Goal: Find contact information: Find contact information

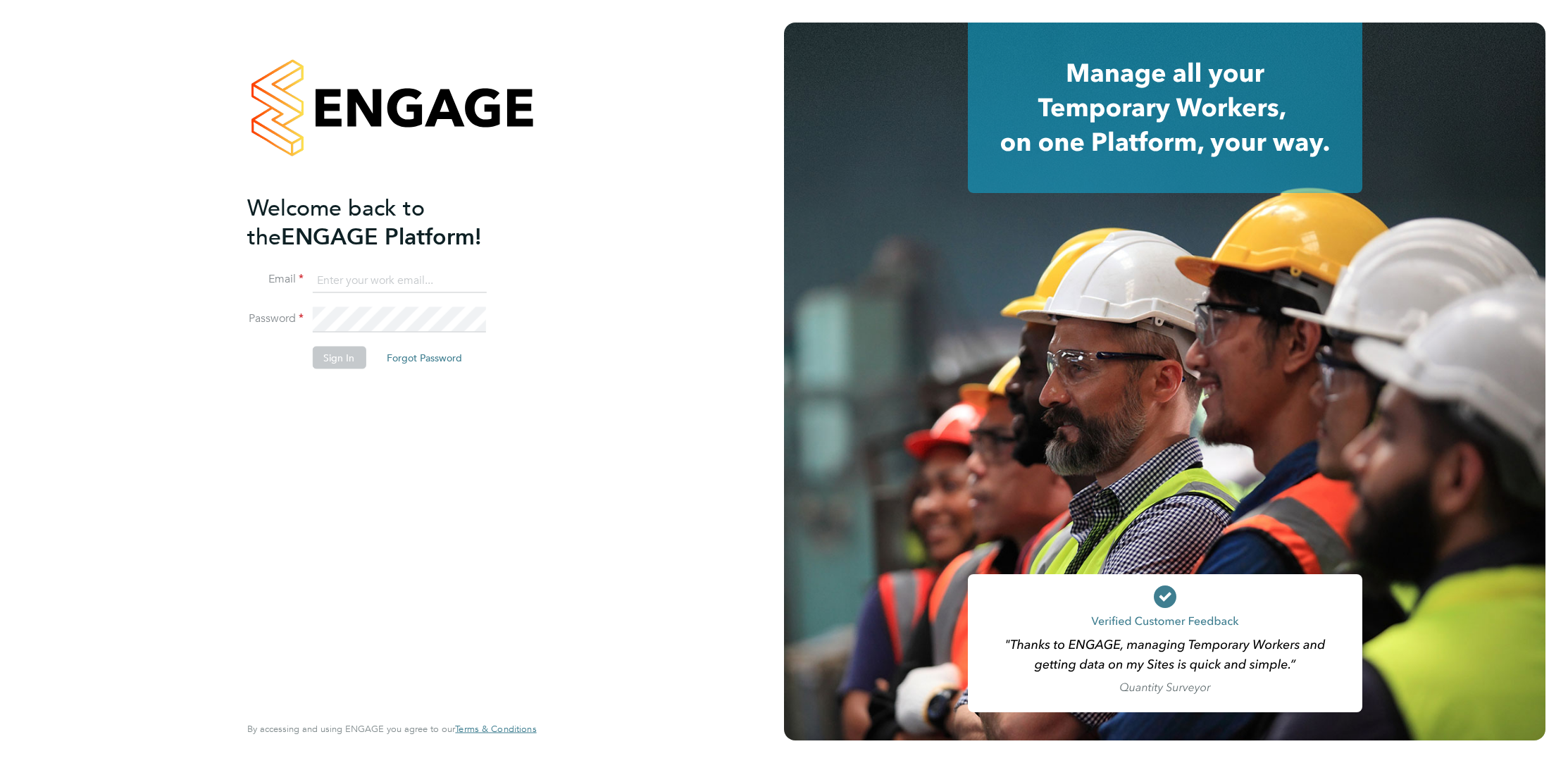
type input "elliott.ebanks@randstad.co.uk"
click at [342, 365] on button "Sign In" at bounding box center [338, 356] width 53 height 22
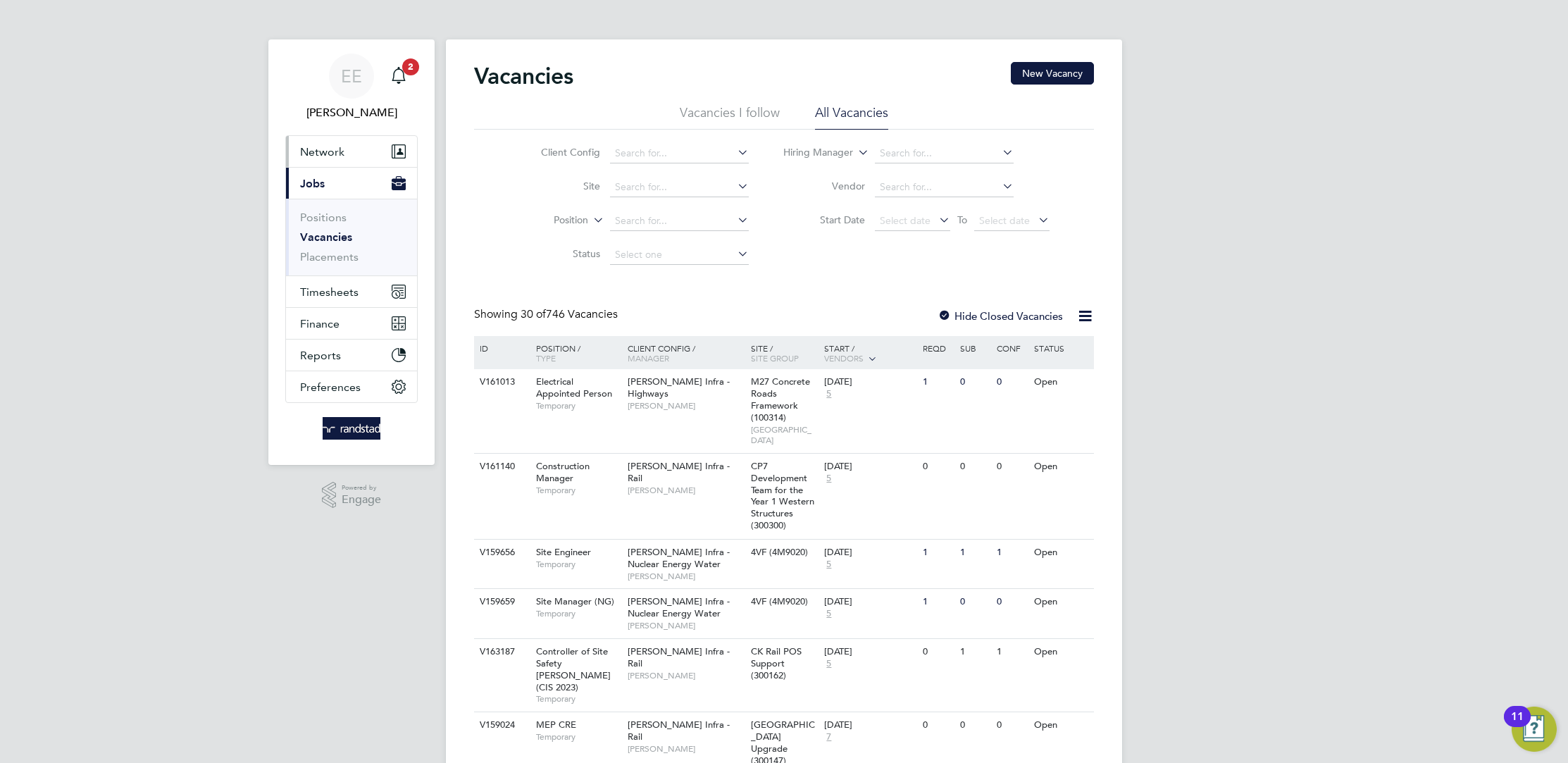
click at [332, 150] on span "Network" at bounding box center [323, 152] width 45 height 14
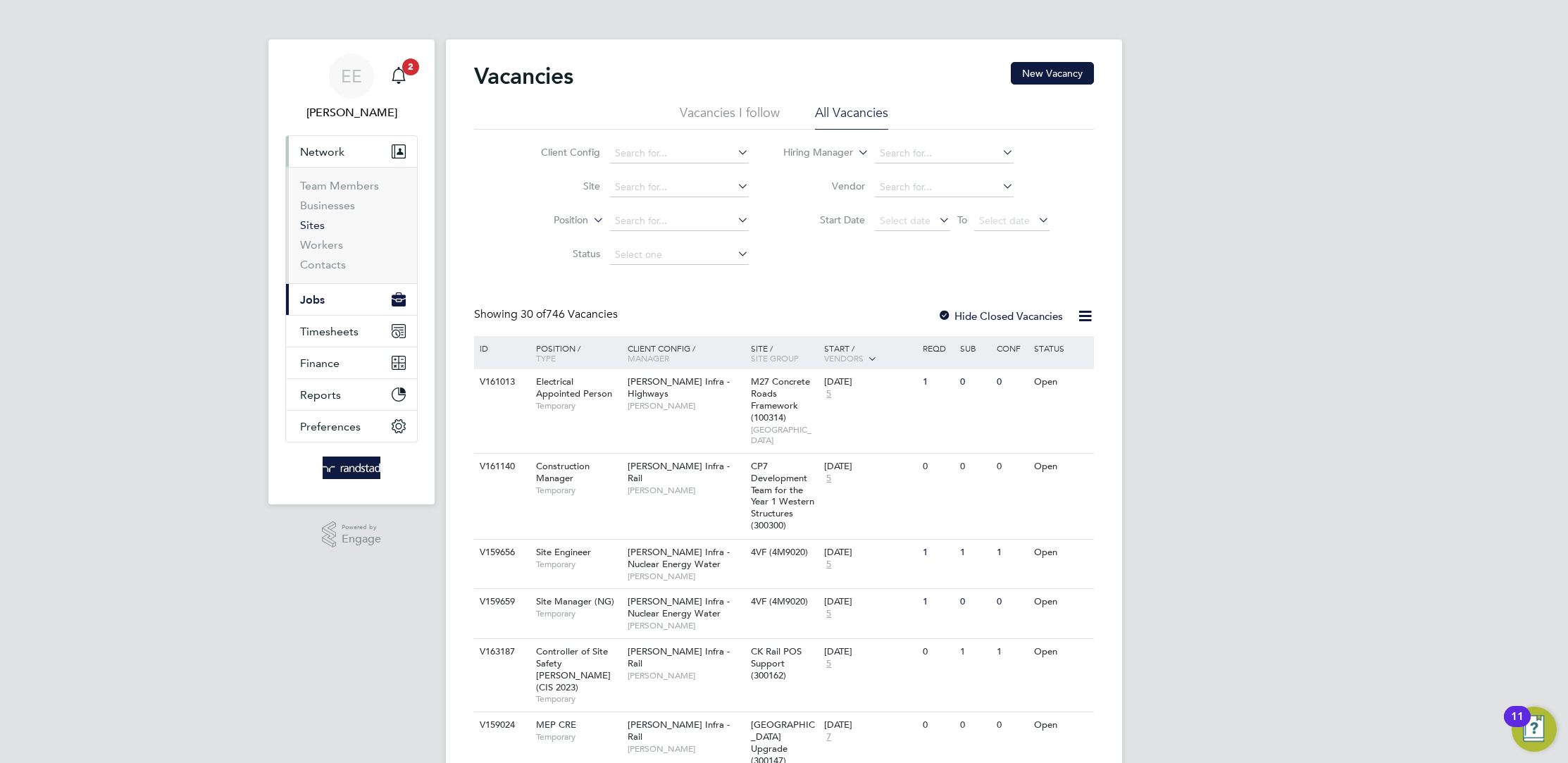
click at [319, 223] on link "Sites" at bounding box center [312, 225] width 24 height 14
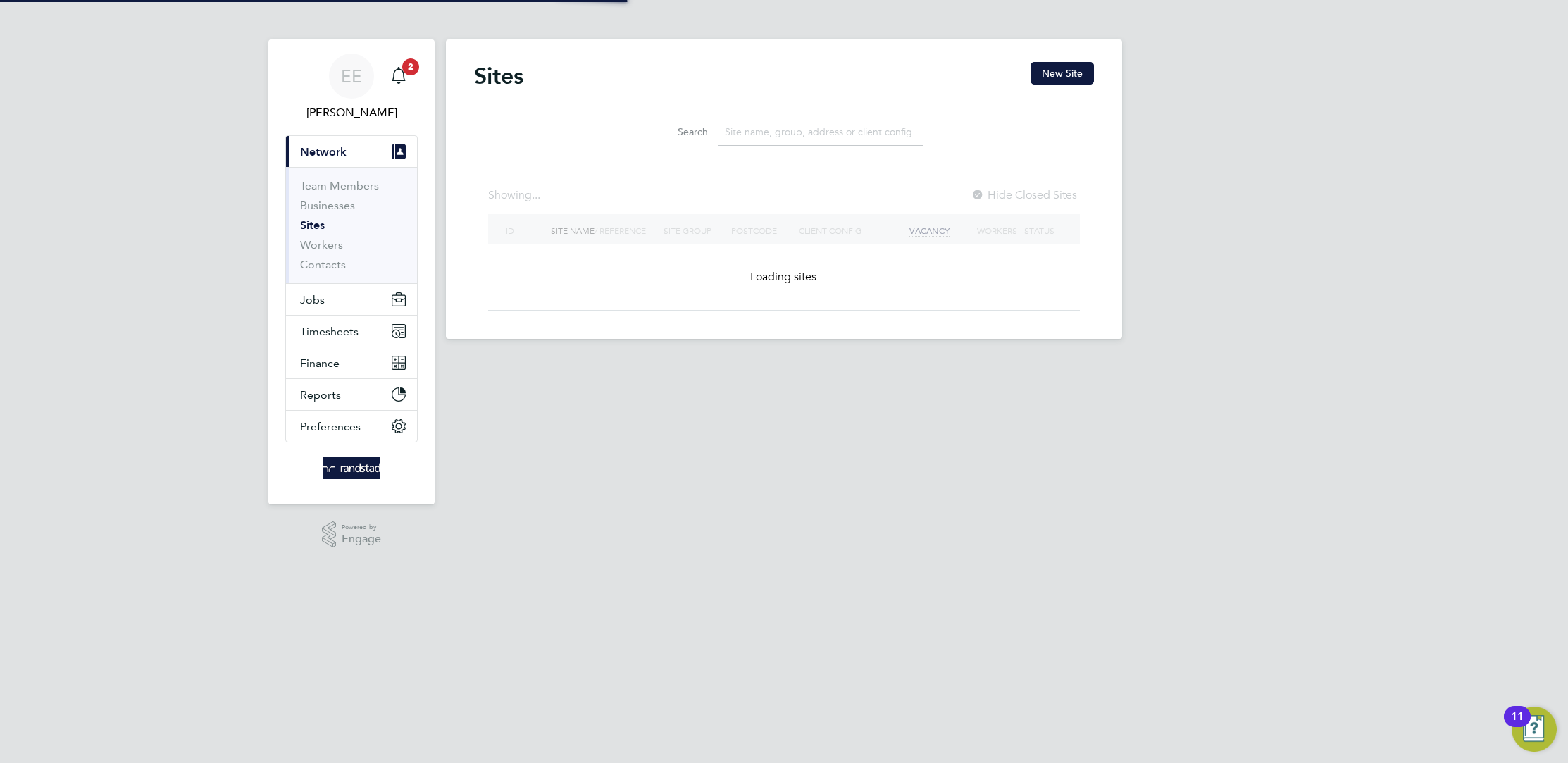
click at [802, 128] on input at bounding box center [820, 132] width 205 height 27
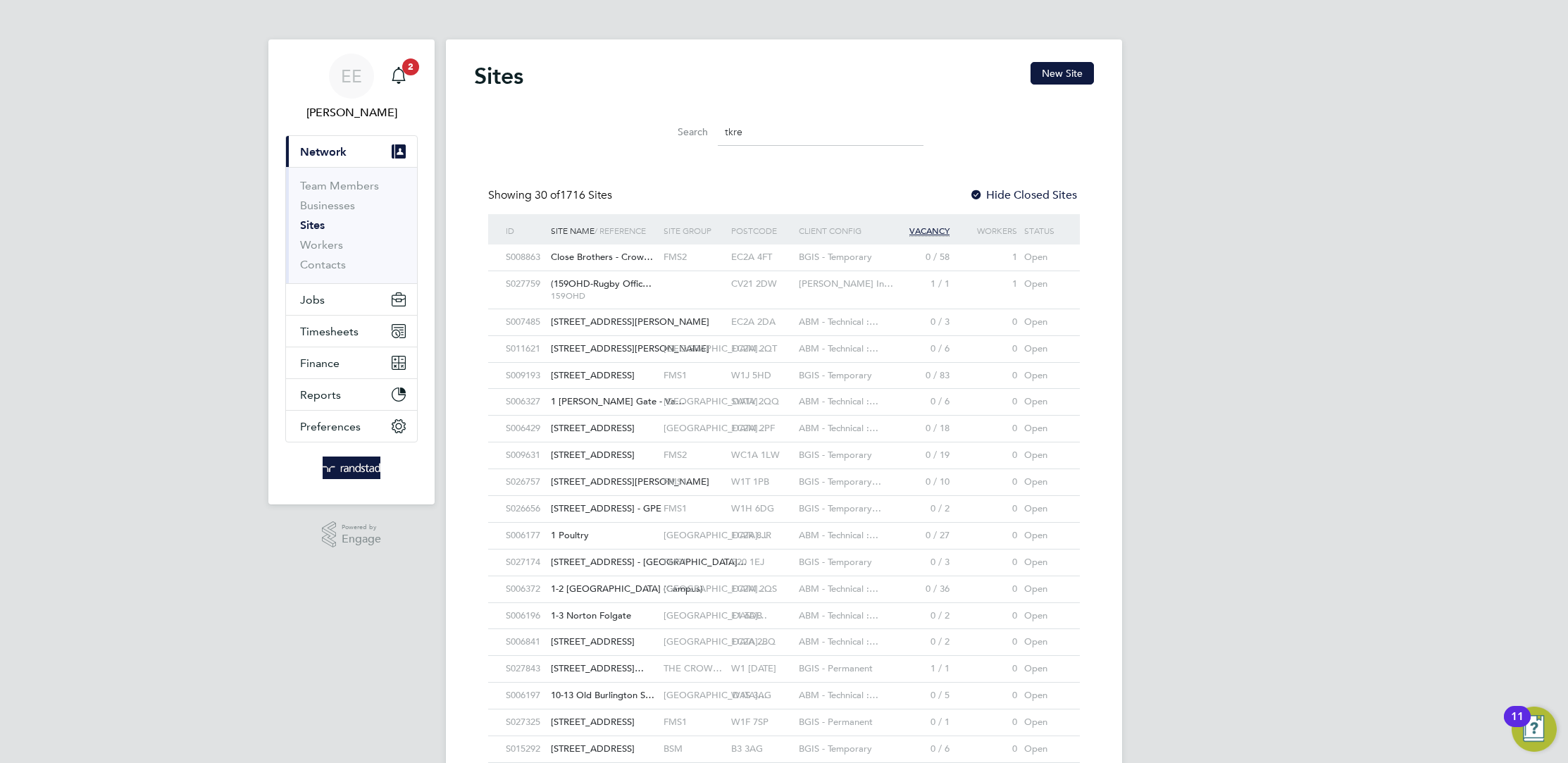
type input "tkre"
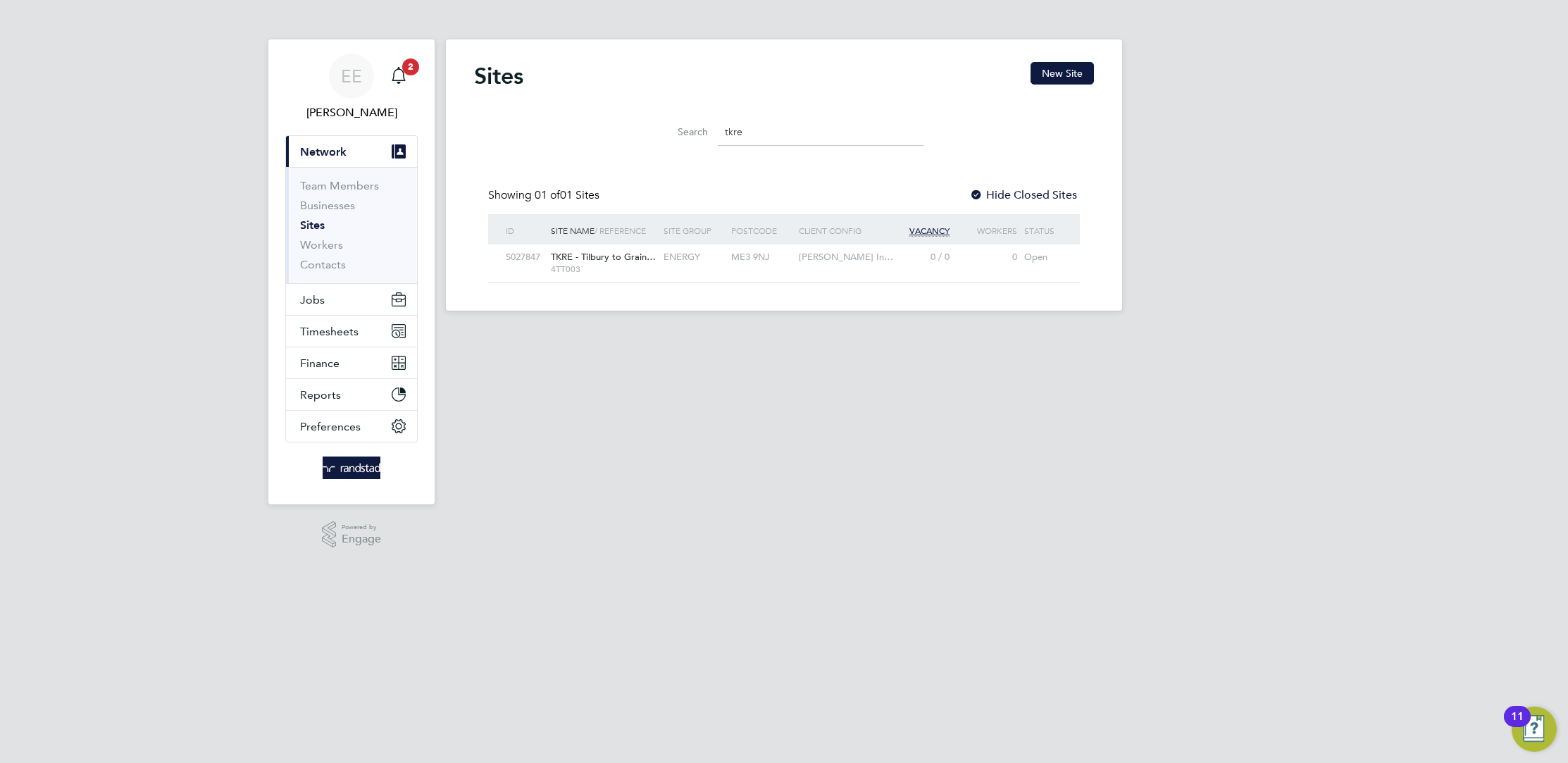
click at [688, 256] on span "ENERGY" at bounding box center [682, 257] width 37 height 12
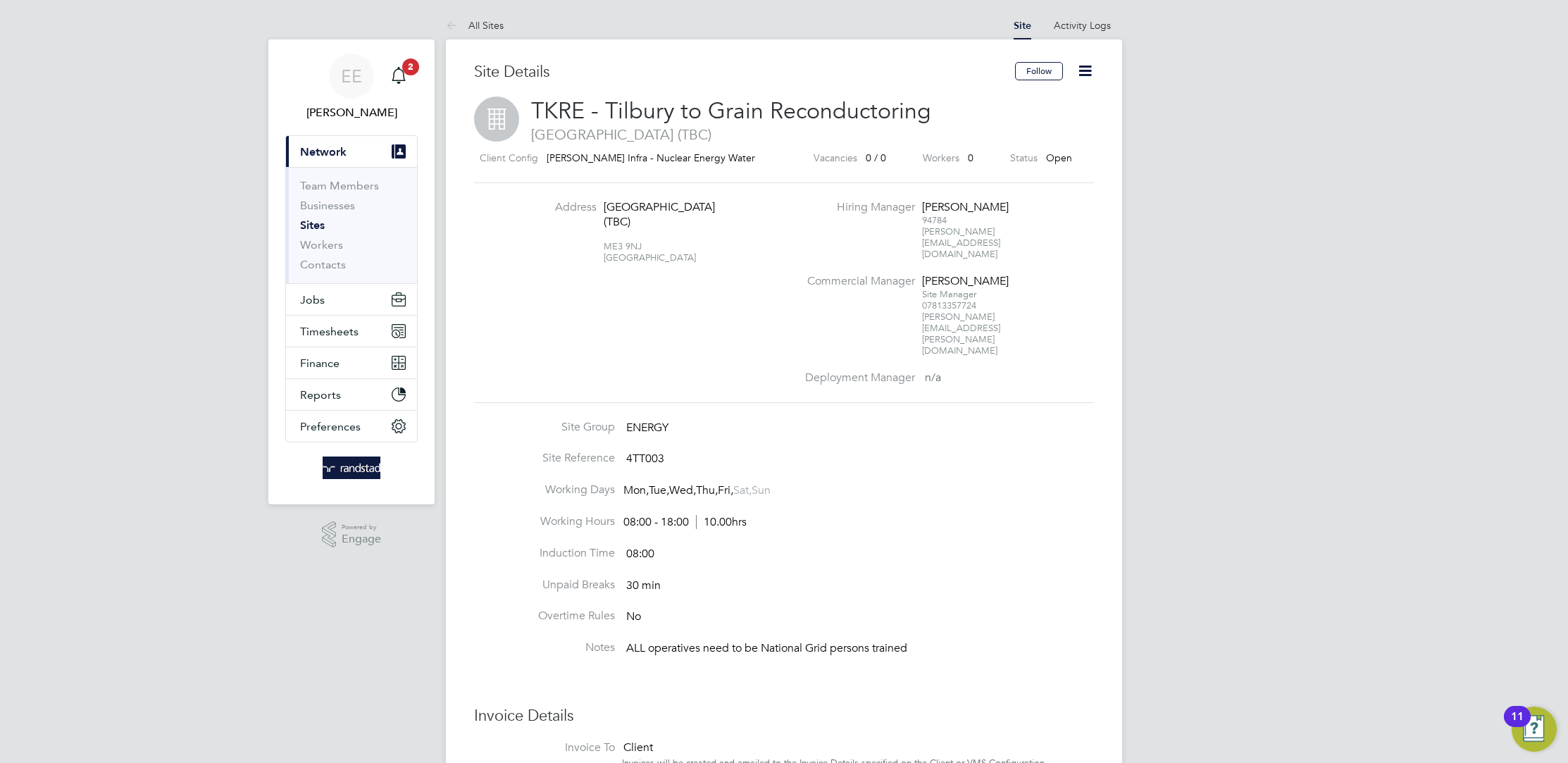
click at [1087, 71] on icon at bounding box center [1085, 71] width 17 height 17
click at [1086, 71] on icon at bounding box center [1085, 71] width 17 height 17
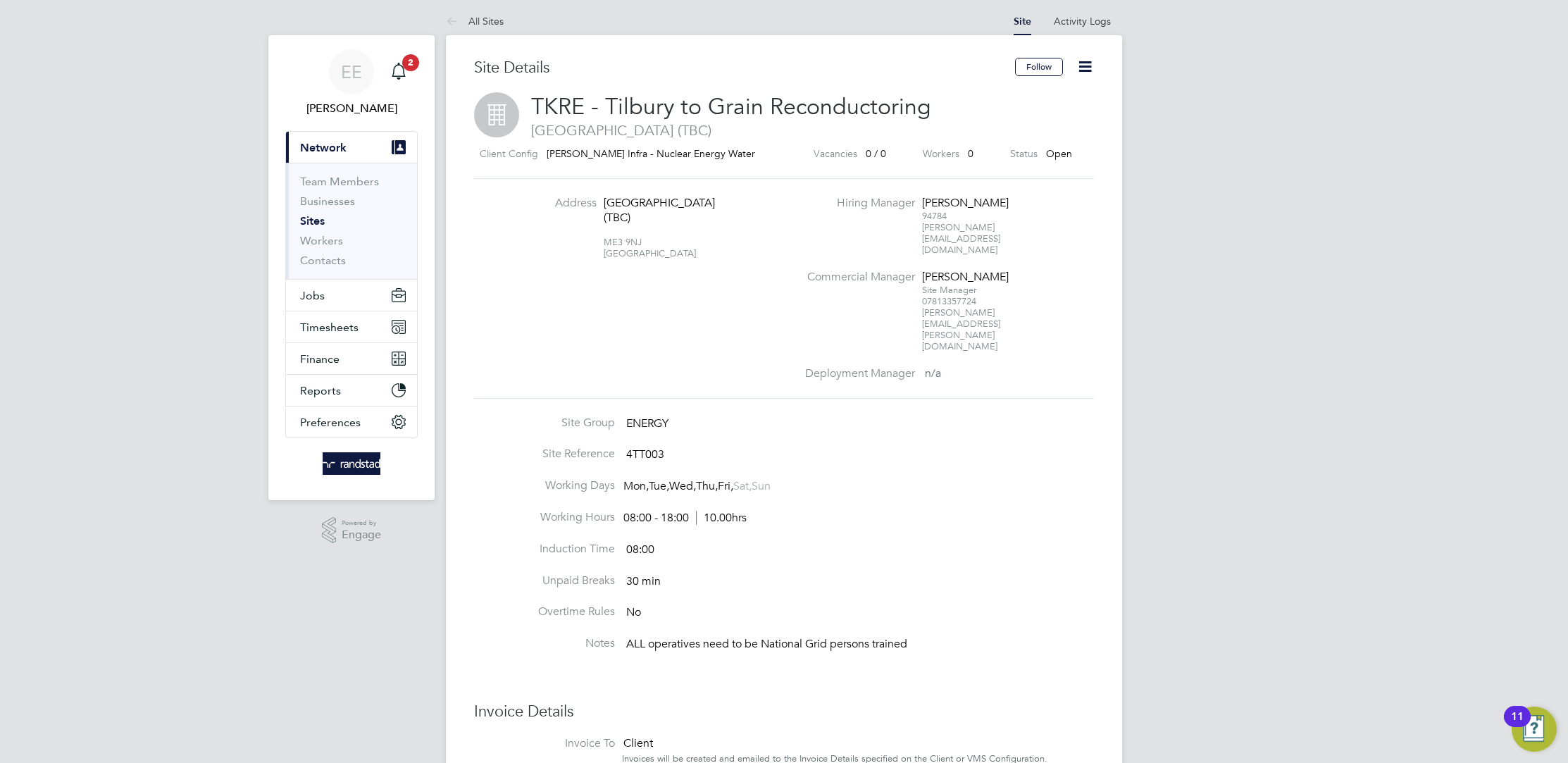
scroll to position [6, 0]
drag, startPoint x: 641, startPoint y: 253, endPoint x: 599, endPoint y: 253, distance: 42.0
click at [599, 253] on li "Address Kingsnorth Power Station (TBC) ME3 9NJ United Kingdom" at bounding box center [658, 233] width 278 height 77
click at [621, 254] on div "ME3 9NJ United Kingdom" at bounding box center [647, 240] width 88 height 34
drag, startPoint x: 641, startPoint y: 253, endPoint x: 603, endPoint y: 254, distance: 38.0
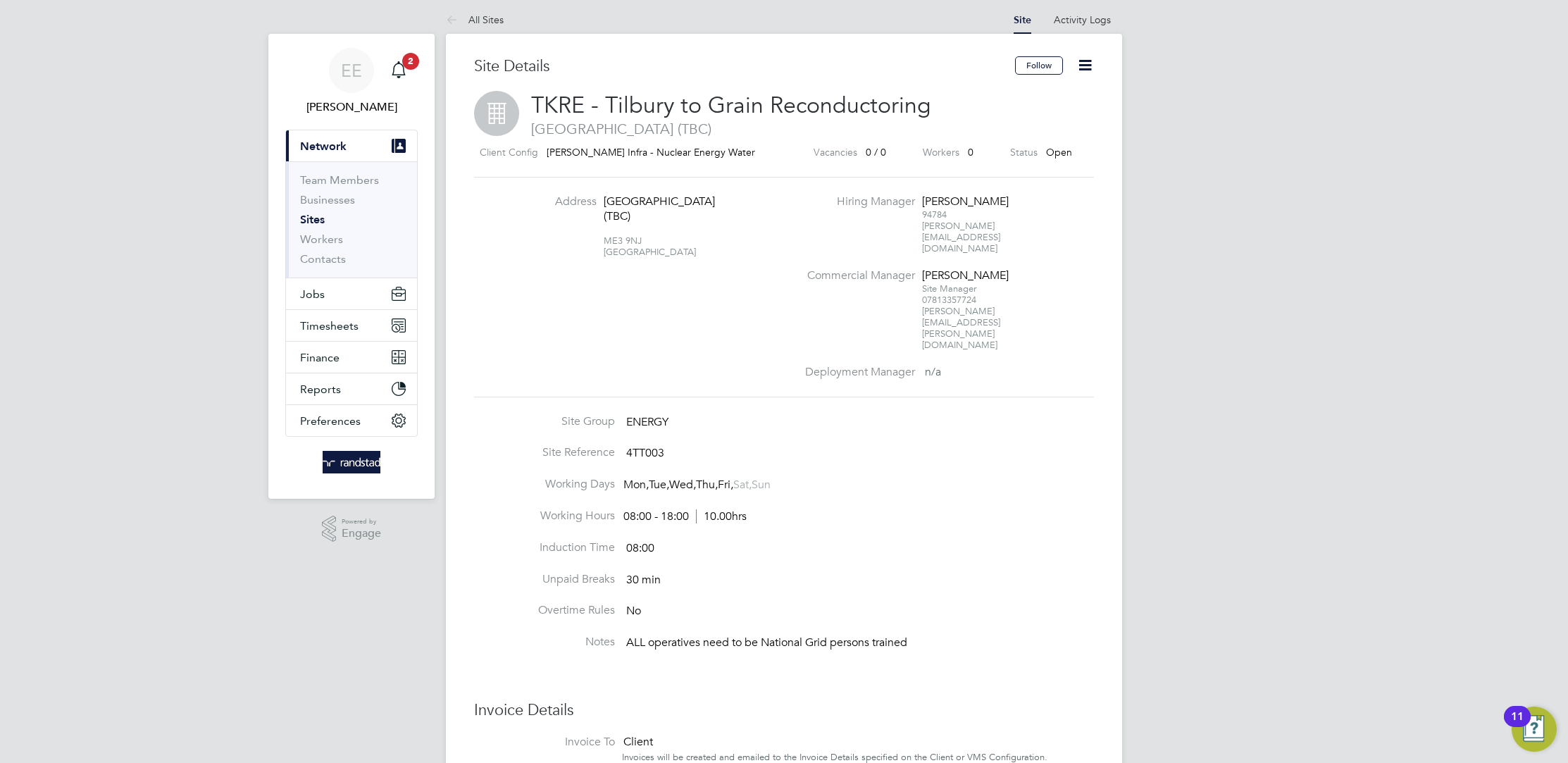
click at [603, 254] on div "ME3 9NJ United Kingdom" at bounding box center [647, 240] width 88 height 34
copy div "ME3 9NJ"
click at [758, 137] on span "Kingsnorth Power Station (TBC)" at bounding box center [784, 129] width 620 height 18
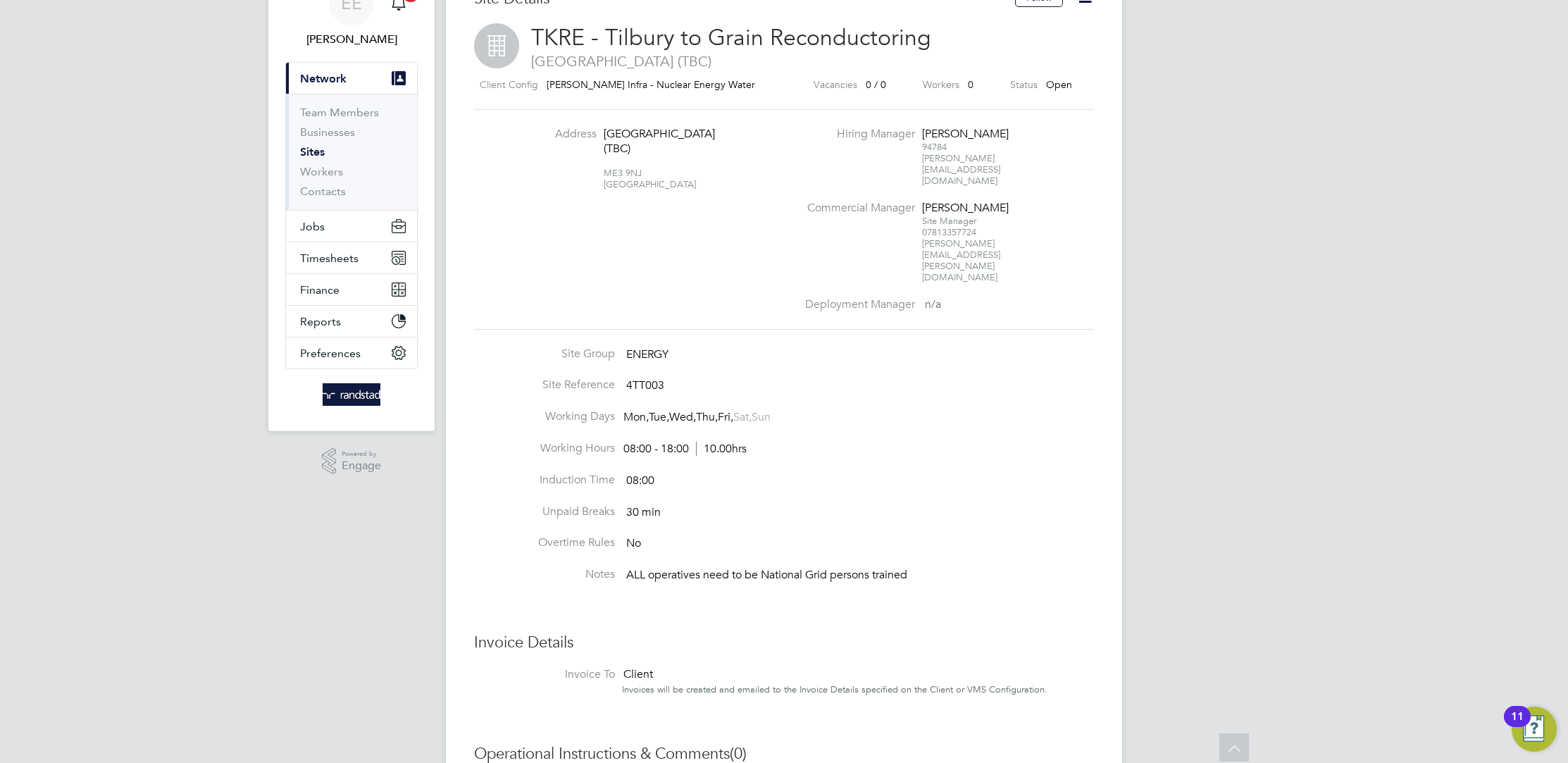
scroll to position [0, 0]
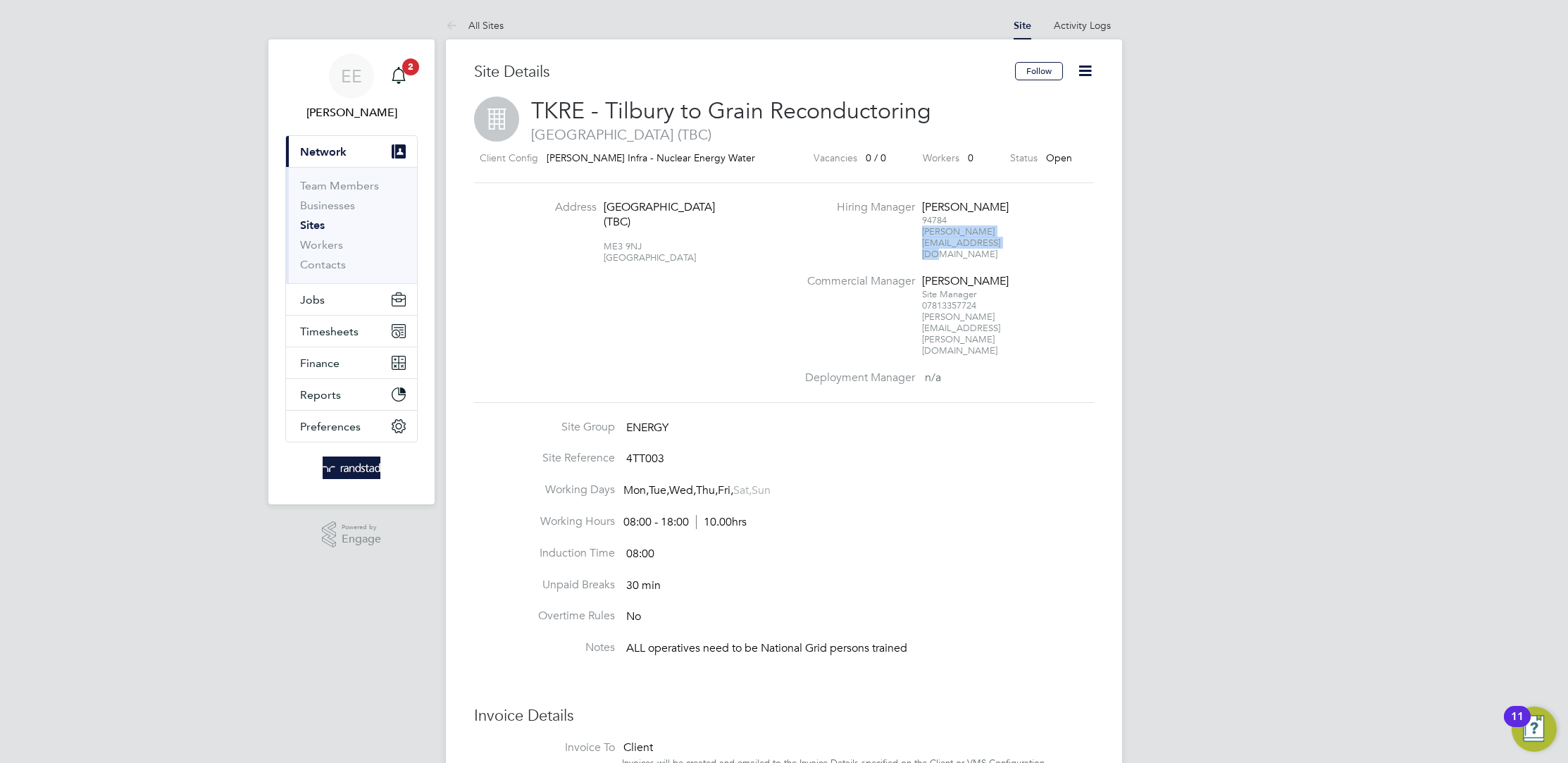
drag, startPoint x: 1052, startPoint y: 229, endPoint x: 922, endPoint y: 231, distance: 130.0
click at [922, 231] on li "Hiring Manager Phil Offer 94784 phillip.offer@morgansindall.com" at bounding box center [947, 237] width 303 height 74
copy span "phillip.offer@morgansindall.com"
click at [1176, 186] on div "EE Elliott Ebanks Notifications 2 Applications: Current page: Network Team Memb…" at bounding box center [784, 546] width 1568 height 1092
